Goal: Information Seeking & Learning: Learn about a topic

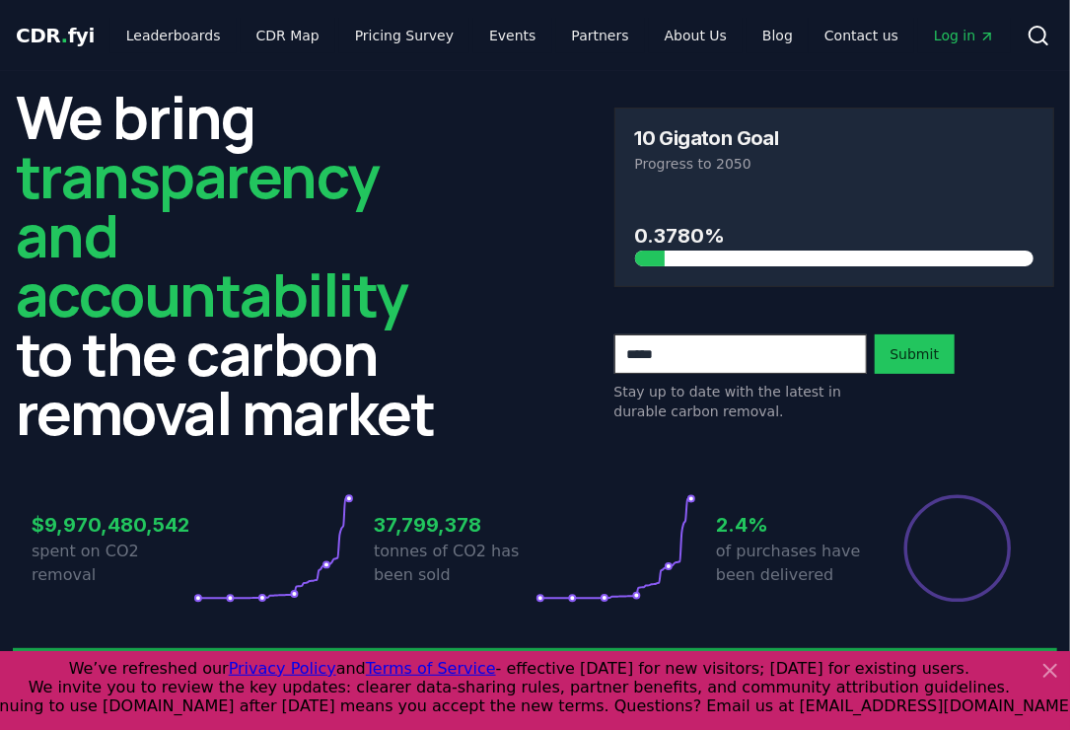
click at [537, 191] on div "We bring transparency and accountability to the carbon removal market 10 Gigato…" at bounding box center [535, 264] width 1038 height 355
click at [275, 33] on link "CDR Map" at bounding box center [288, 36] width 95 height 36
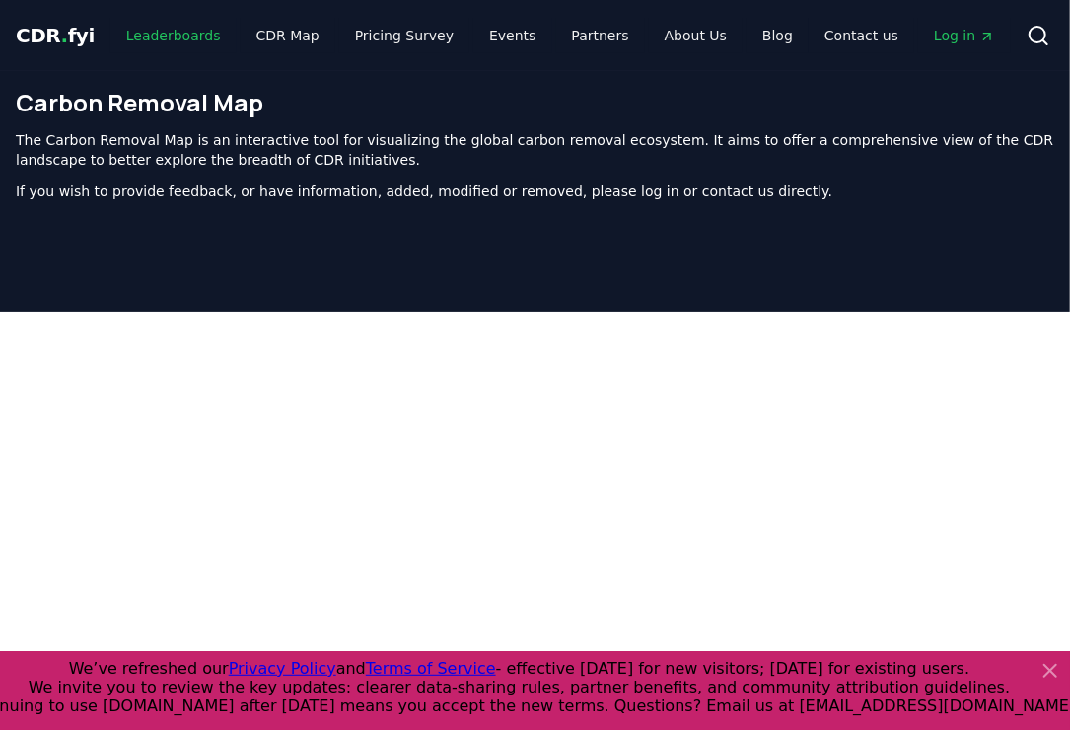
click at [167, 31] on link "Leaderboards" at bounding box center [173, 36] width 126 height 36
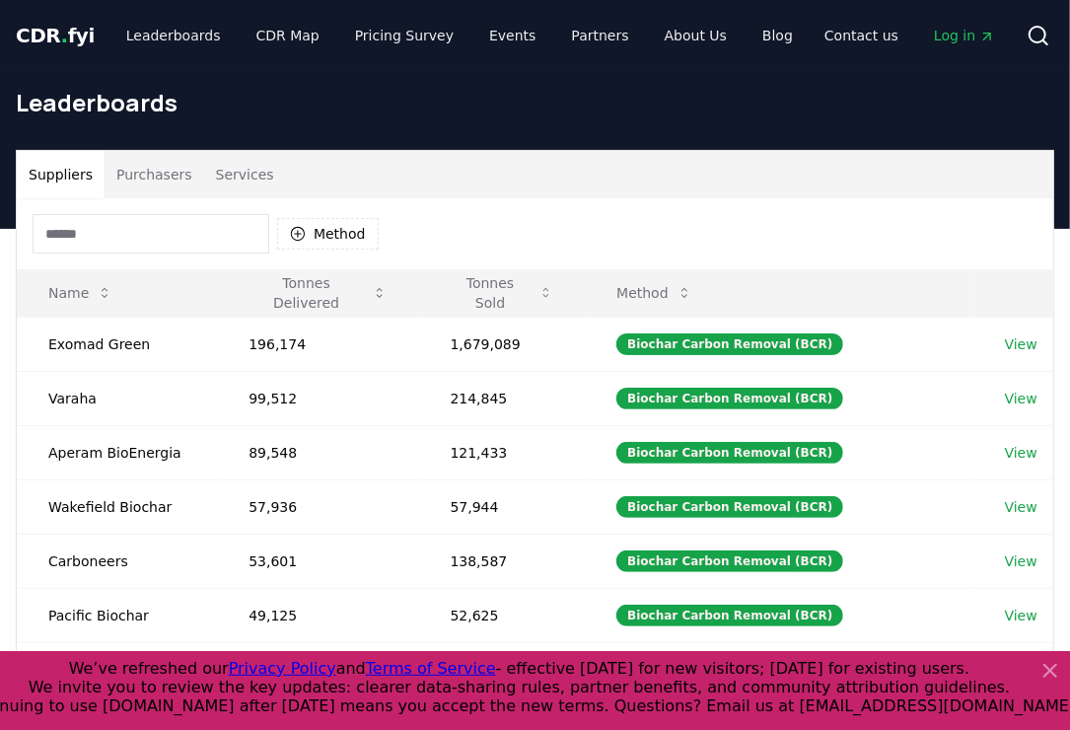
click at [132, 175] on button "Purchasers" at bounding box center [155, 174] width 100 height 47
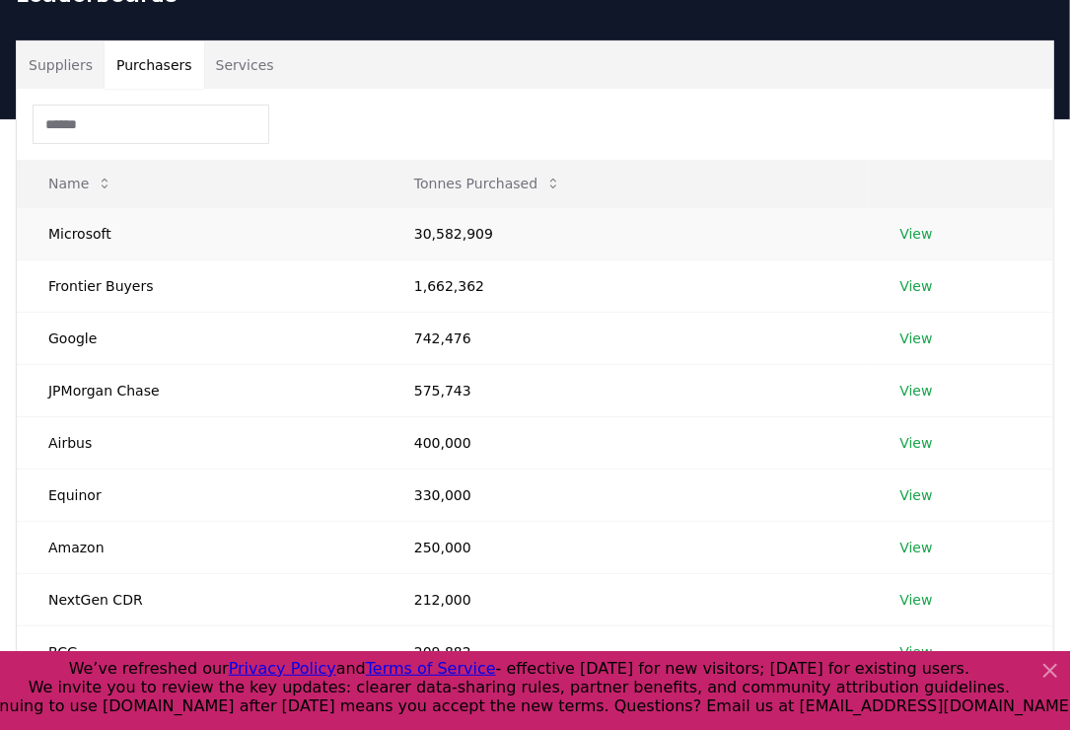
scroll to position [219, 0]
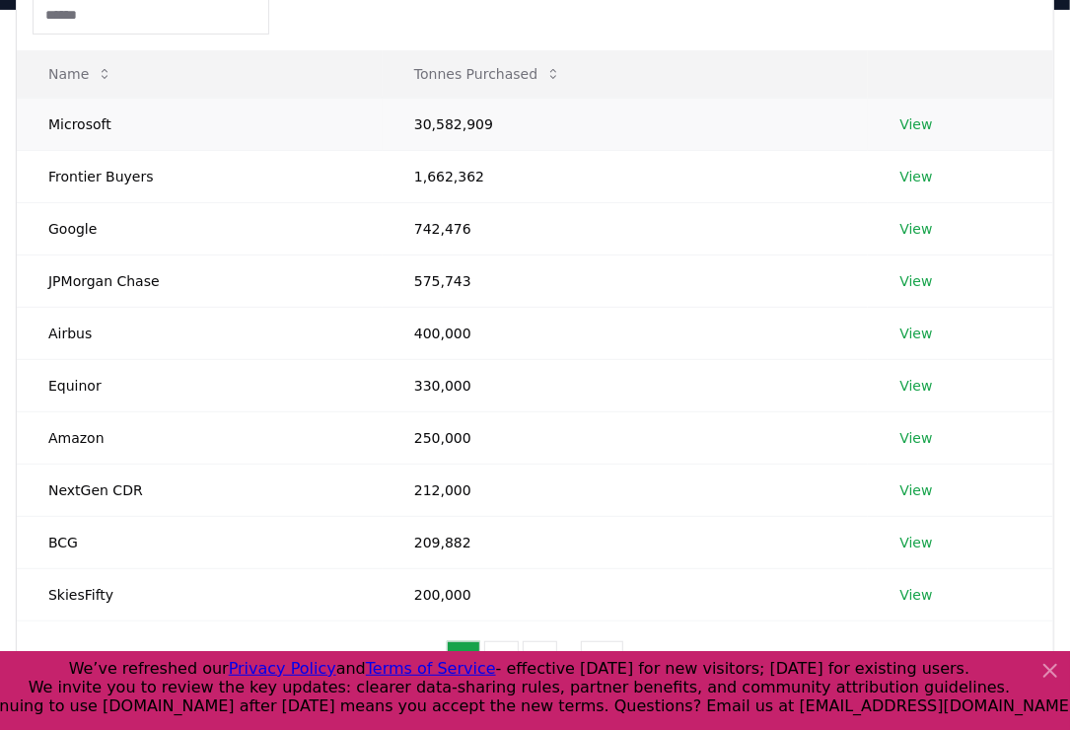
click at [907, 119] on link "View" at bounding box center [915, 124] width 33 height 20
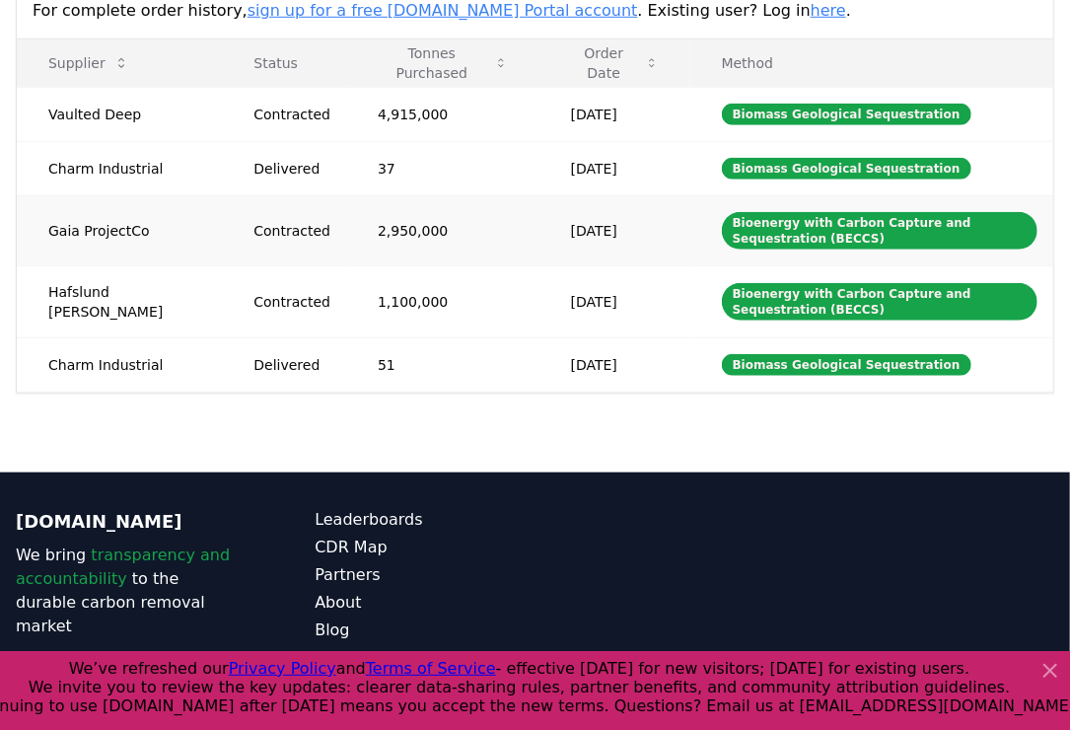
scroll to position [657, 0]
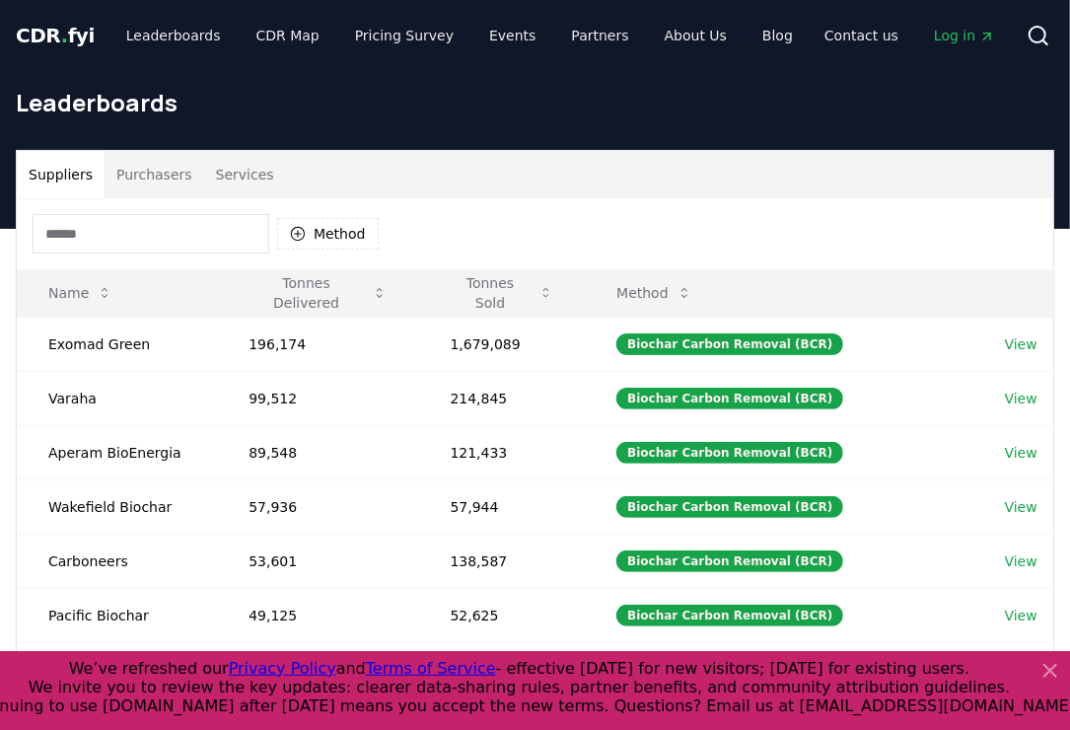
drag, startPoint x: 160, startPoint y: 175, endPoint x: 183, endPoint y: 164, distance: 26.0
click at [163, 172] on button "Purchasers" at bounding box center [155, 174] width 100 height 47
